Goal: Feedback & Contribution: Submit feedback/report problem

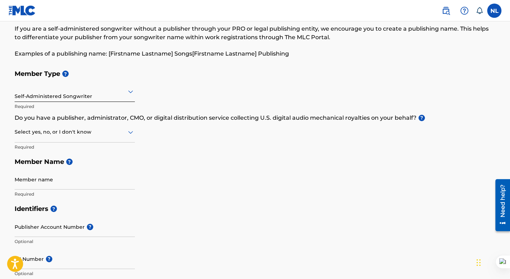
scroll to position [36, 0]
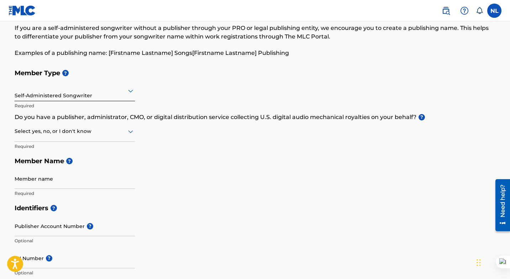
click at [117, 133] on div at bounding box center [75, 131] width 120 height 9
click at [175, 151] on div "Member Type ? Self-Administered Songwriter Required Do you have a publisher, ad…" at bounding box center [255, 133] width 481 height 135
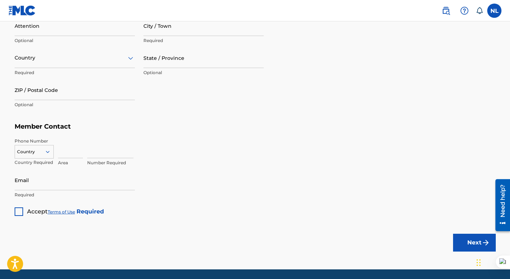
scroll to position [392, 0]
click at [54, 183] on input "Email" at bounding box center [75, 179] width 120 height 20
type input "[EMAIL_ADDRESS][DOMAIN_NAME]"
type input "[PERSON_NAME]"
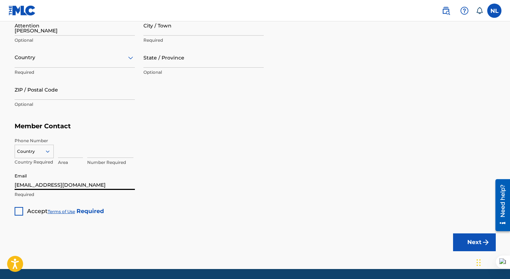
type input "West Coast Berbice"
type input "[GEOGRAPHIC_DATA]"
type input "655"
type input "6828"
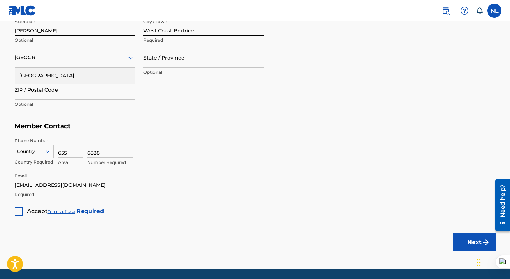
click at [154, 146] on div "6828 Number Required" at bounding box center [291, 153] width 409 height 32
click at [47, 153] on icon at bounding box center [47, 151] width 6 height 6
click at [132, 120] on h5 "Member Contact" at bounding box center [255, 126] width 481 height 15
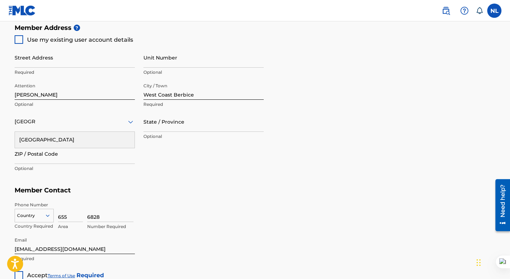
scroll to position [320, 0]
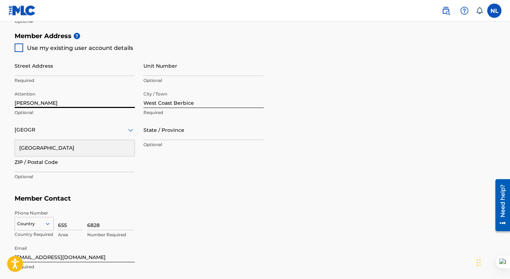
click at [62, 103] on input "[PERSON_NAME]" at bounding box center [75, 98] width 120 height 20
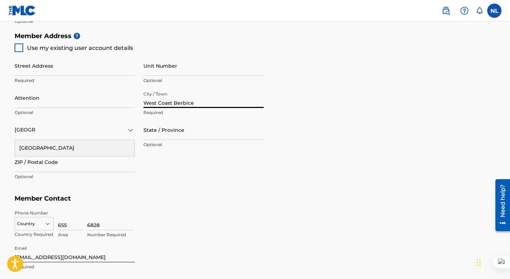
click at [199, 104] on input "West Coast Berbice" at bounding box center [203, 98] width 120 height 20
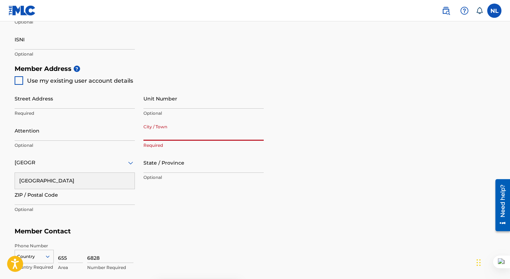
scroll to position [286, 0]
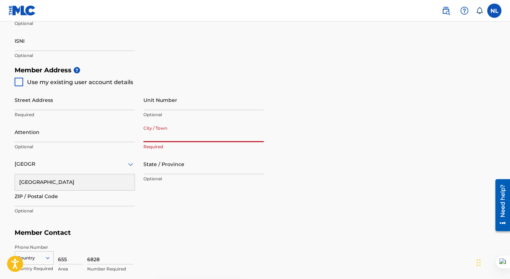
click at [176, 72] on h5 "Member Address ?" at bounding box center [255, 70] width 481 height 15
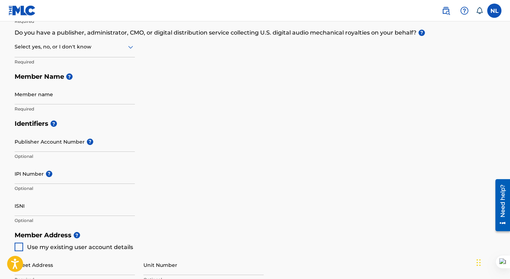
scroll to position [118, 0]
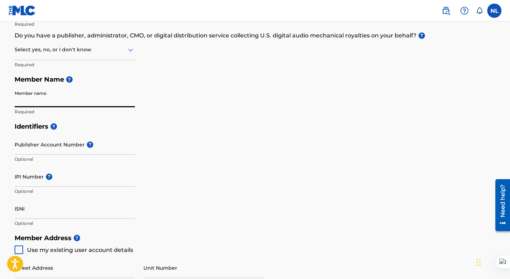
click at [49, 103] on input "Member name" at bounding box center [75, 97] width 120 height 20
click at [34, 102] on input "[PERSON_NAME]" at bounding box center [75, 97] width 120 height 20
type input "[PERSON_NAME]"
click at [176, 85] on h5 "Member Name ?" at bounding box center [255, 79] width 481 height 15
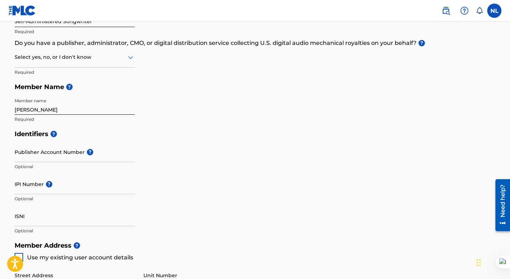
scroll to position [109, 0]
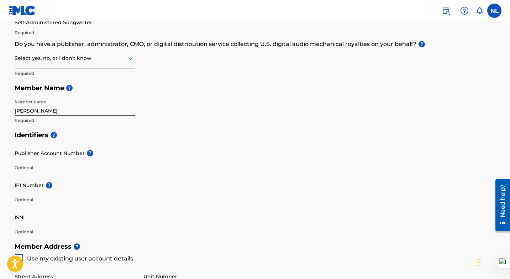
click at [124, 59] on div at bounding box center [75, 58] width 120 height 9
click at [78, 92] on div "No" at bounding box center [75, 93] width 120 height 16
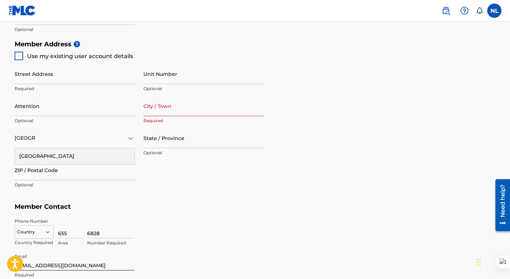
scroll to position [306, 0]
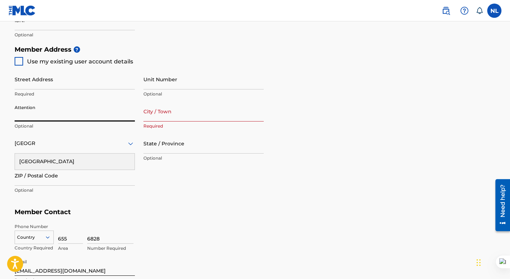
click at [53, 112] on input "Attention" at bounding box center [75, 111] width 120 height 20
click at [259, 206] on h5 "Member Contact" at bounding box center [255, 211] width 481 height 15
click at [184, 115] on input "City / Town" at bounding box center [203, 111] width 120 height 20
click at [127, 143] on icon at bounding box center [130, 143] width 9 height 9
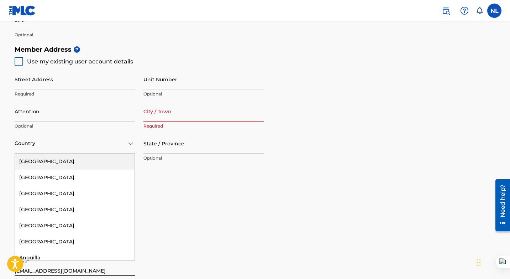
click at [127, 143] on icon at bounding box center [130, 143] width 9 height 9
type input "u"
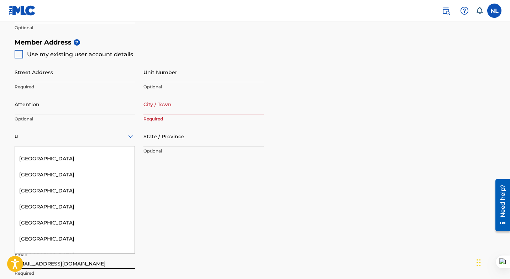
scroll to position [0, 0]
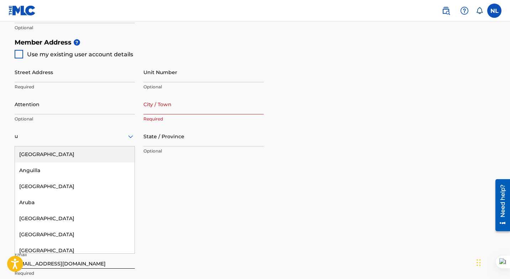
click at [69, 153] on div "[GEOGRAPHIC_DATA]" at bounding box center [75, 154] width 120 height 16
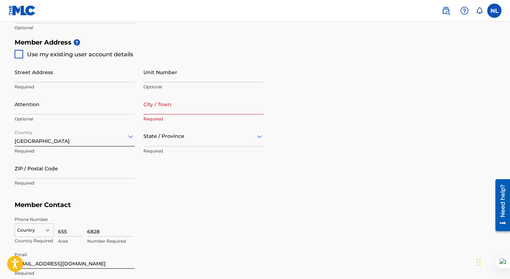
click at [202, 174] on div "Street Address Required Unit Number Optional Attention Optional City / Town Req…" at bounding box center [139, 125] width 249 height 135
click at [194, 111] on input "City / Town" at bounding box center [203, 104] width 120 height 20
type input "L"
type input "F"
type input "Queens"
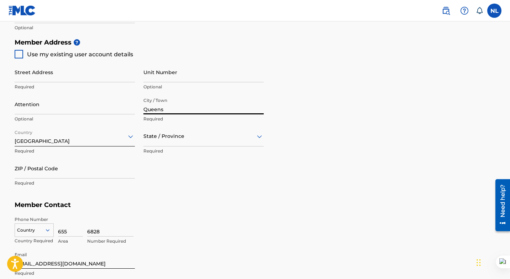
click at [210, 200] on h5 "Member Contact" at bounding box center [255, 204] width 481 height 15
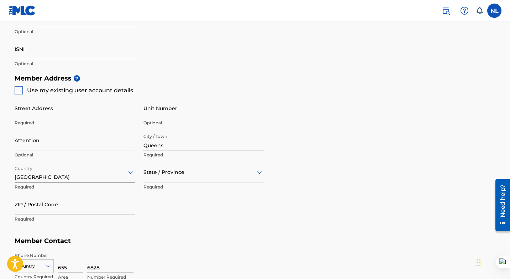
scroll to position [275, 0]
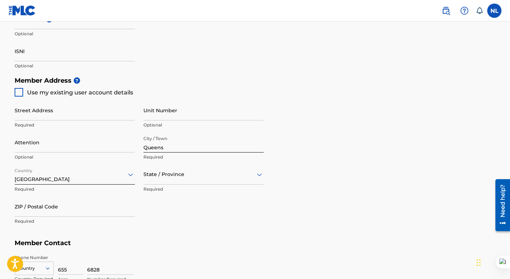
click at [16, 93] on div at bounding box center [19, 92] width 9 height 9
type input "[STREET_ADDRESS][PERSON_NAME]"
type input "[GEOGRAPHIC_DATA]"
type input "00000"
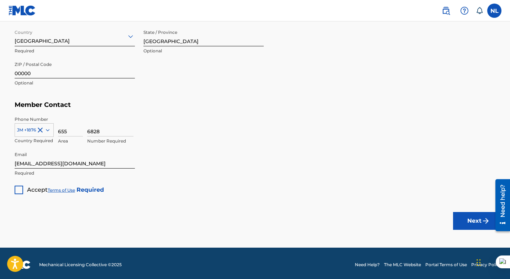
scroll to position [416, 0]
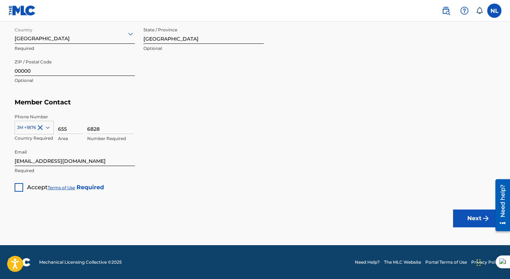
click at [19, 188] on div at bounding box center [19, 187] width 9 height 9
click at [471, 222] on button "Next" at bounding box center [474, 218] width 43 height 18
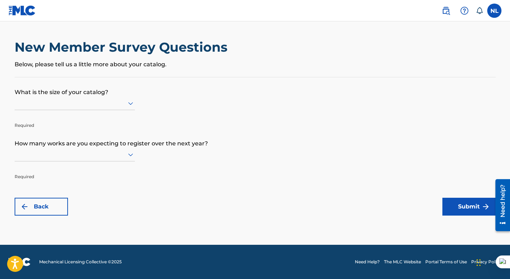
click at [127, 100] on icon at bounding box center [130, 103] width 9 height 9
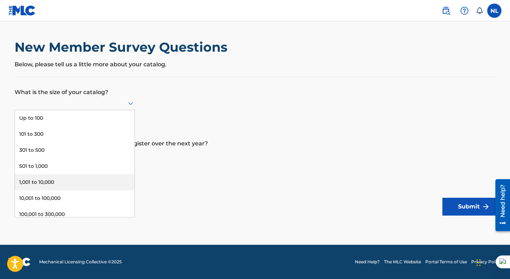
click at [79, 180] on div "1,001 to 10,000" at bounding box center [75, 182] width 120 height 16
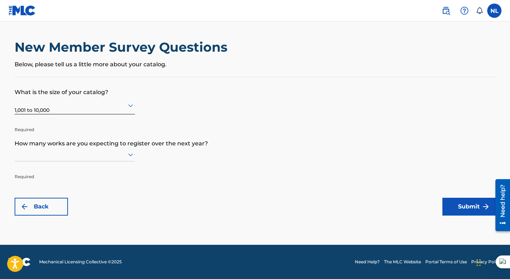
click at [130, 153] on icon at bounding box center [130, 154] width 9 height 9
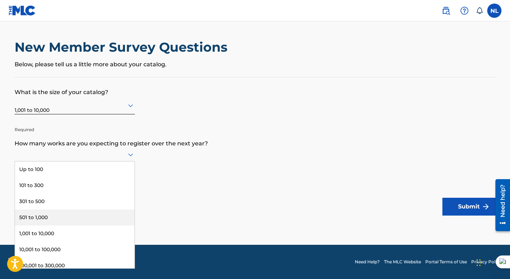
click at [63, 217] on div "501 to 1,000" at bounding box center [75, 217] width 120 height 16
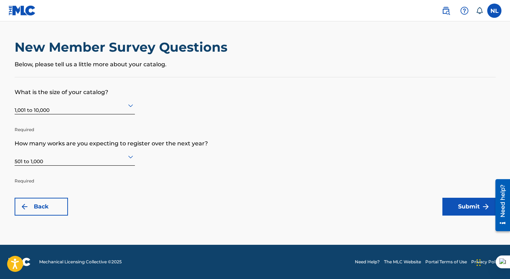
click at [469, 208] on button "Submit" at bounding box center [468, 207] width 53 height 18
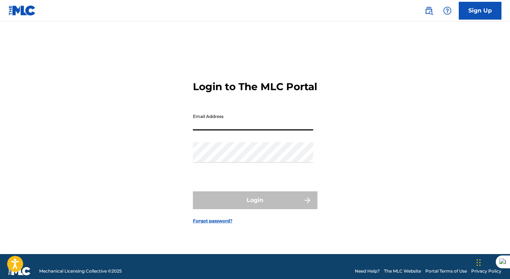
click at [269, 130] on input "Email Address" at bounding box center [253, 120] width 120 height 20
type input "[EMAIL_ADDRESS][DOMAIN_NAME]"
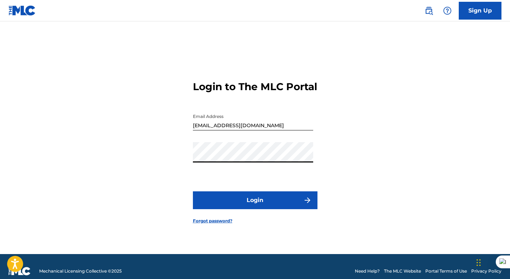
click at [253, 207] on button "Login" at bounding box center [255, 200] width 125 height 18
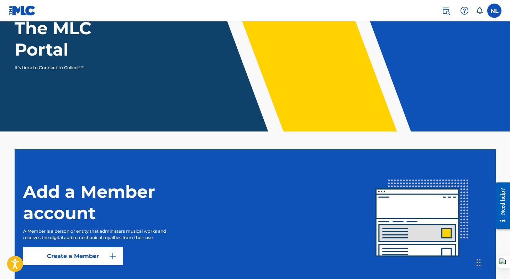
scroll to position [129, 0]
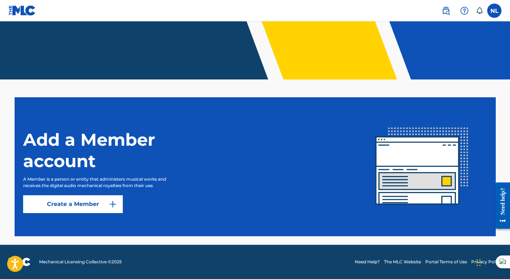
click at [93, 205] on button "Create a Member" at bounding box center [73, 204] width 100 height 18
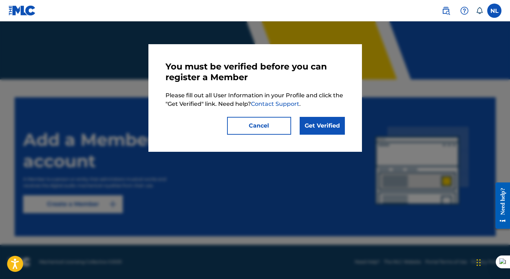
click at [322, 125] on link "Get Verified" at bounding box center [322, 126] width 45 height 18
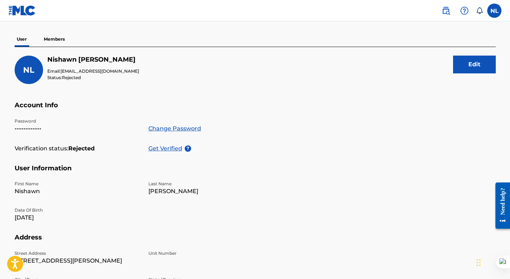
scroll to position [52, 0]
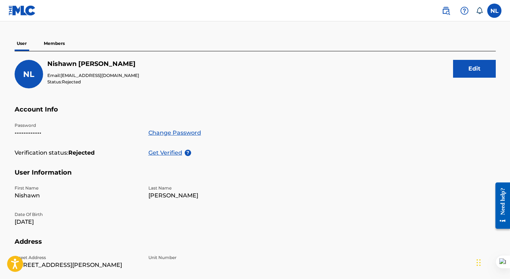
click at [159, 152] on p "Get Verified" at bounding box center [166, 152] width 36 height 9
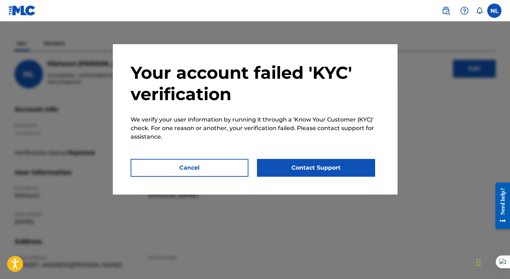
click at [429, 104] on div at bounding box center [255, 160] width 510 height 279
click at [231, 168] on button "Cancel" at bounding box center [190, 168] width 118 height 18
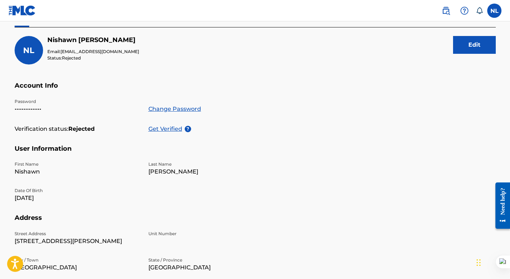
scroll to position [75, 0]
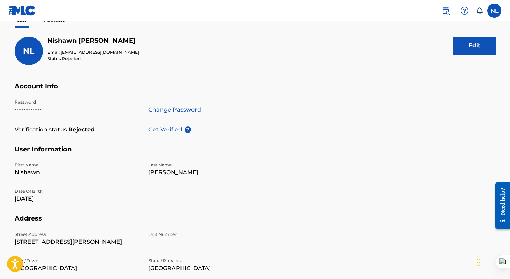
click at [482, 45] on button "Edit" at bounding box center [474, 46] width 43 height 18
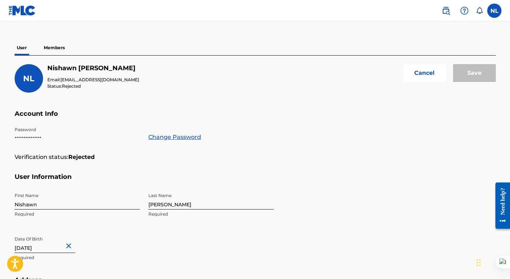
scroll to position [0, 0]
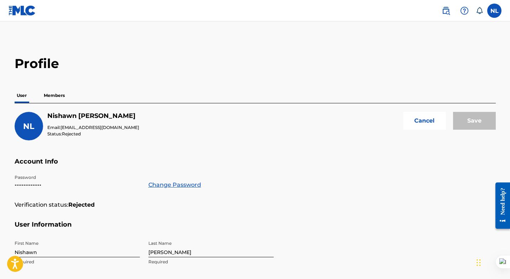
click at [56, 98] on p "Members" at bounding box center [54, 95] width 25 height 15
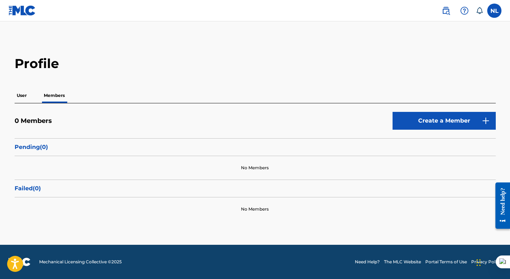
click at [459, 122] on button "Create a Member" at bounding box center [444, 121] width 103 height 18
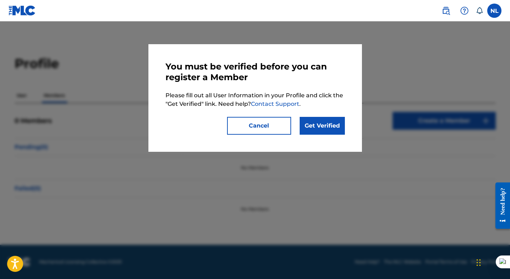
click at [324, 130] on link "Get Verified" at bounding box center [322, 126] width 45 height 18
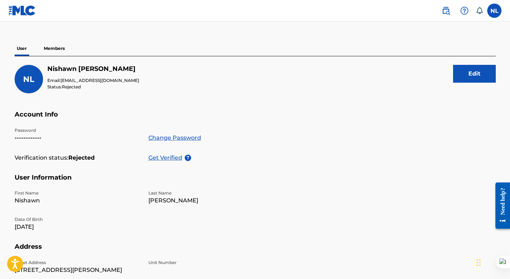
scroll to position [48, 0]
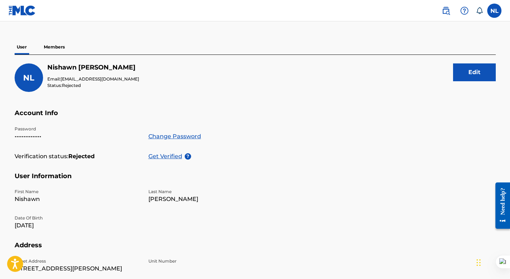
click at [164, 156] on p "Get Verified" at bounding box center [166, 156] width 36 height 9
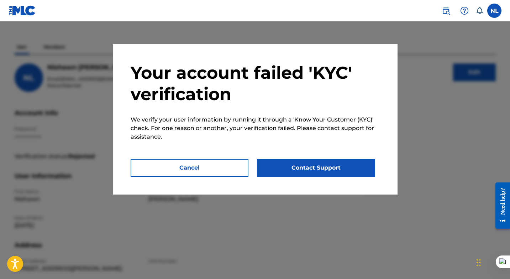
click at [329, 170] on button "Contact Support" at bounding box center [316, 168] width 118 height 18
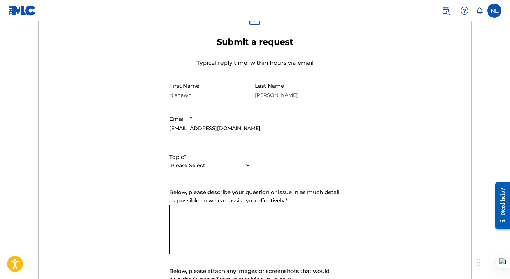
scroll to position [244, 0]
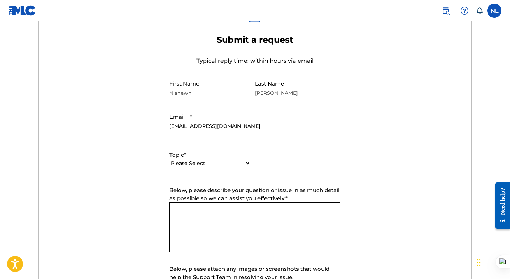
click at [237, 163] on select "Please Select I need help with my account I need help with managing my catalog …" at bounding box center [209, 162] width 81 height 7
select select "I need help with my account"
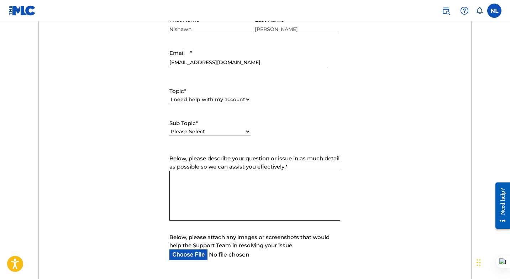
scroll to position [296, 0]
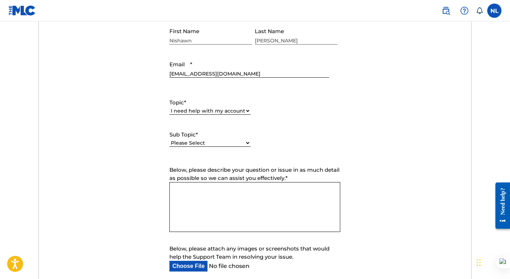
click at [207, 142] on select "Please Select I need help with my user account I can't log in to my user accoun…" at bounding box center [209, 142] width 81 height 7
click at [194, 204] on textarea "Below, please describe your question or issue in as much detail as possible so …" at bounding box center [254, 207] width 171 height 50
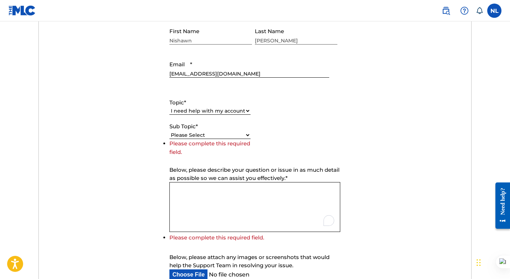
click at [226, 136] on select "Please Select I need help with my user account I can't log in to my user accoun…" at bounding box center [209, 134] width 81 height 7
select select "I was not verified as a user"
click at [207, 197] on textarea "Below, please describe your question or issue in as much detail as possible so …" at bounding box center [254, 207] width 171 height 50
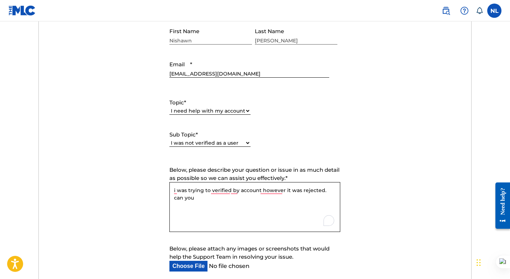
click at [259, 191] on textarea "i was trying to verified by account however it was rejected. can you" at bounding box center [254, 207] width 171 height 50
click at [208, 201] on textarea "i was trying to verified by account, however it was rejected. can you" at bounding box center [254, 207] width 171 height 50
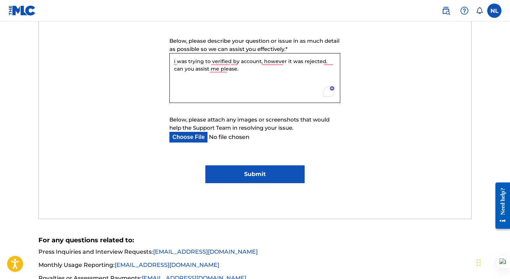
scroll to position [477, 0]
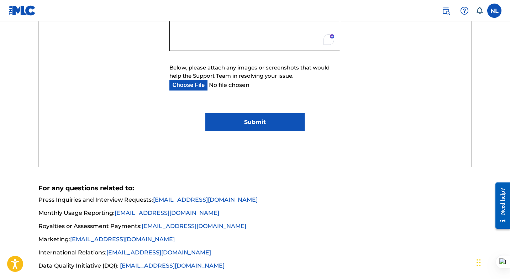
type textarea "i was trying to verified by account, however it was rejected. can you assist me…"
click at [259, 124] on input "Submit" at bounding box center [254, 122] width 99 height 18
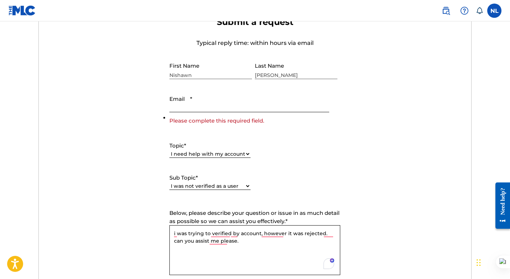
scroll to position [260, 0]
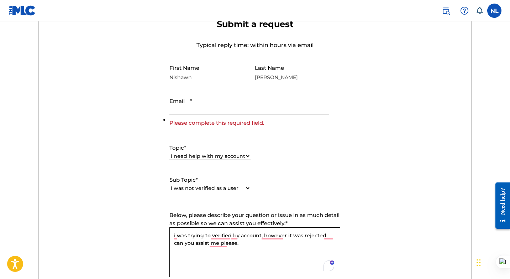
click at [254, 110] on input "Email *" at bounding box center [248, 104] width 159 height 20
type input "[EMAIL_ADDRESS][DOMAIN_NAME]"
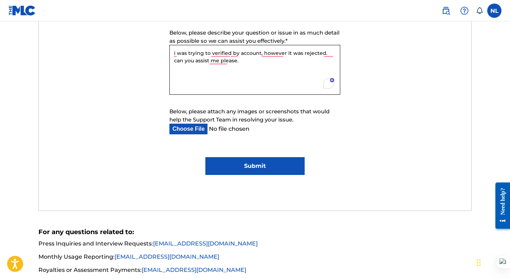
scroll to position [519, 0]
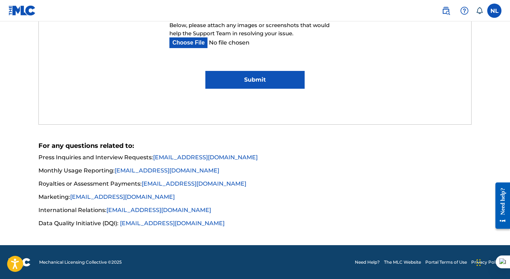
click at [263, 80] on input "Submit" at bounding box center [254, 80] width 99 height 18
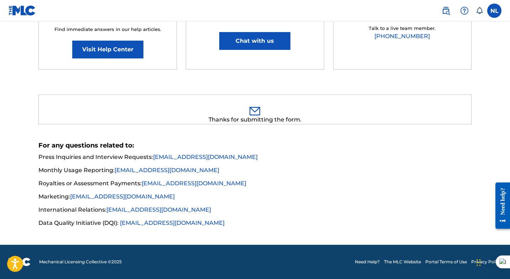
scroll to position [151, 0]
